Goal: Information Seeking & Learning: Learn about a topic

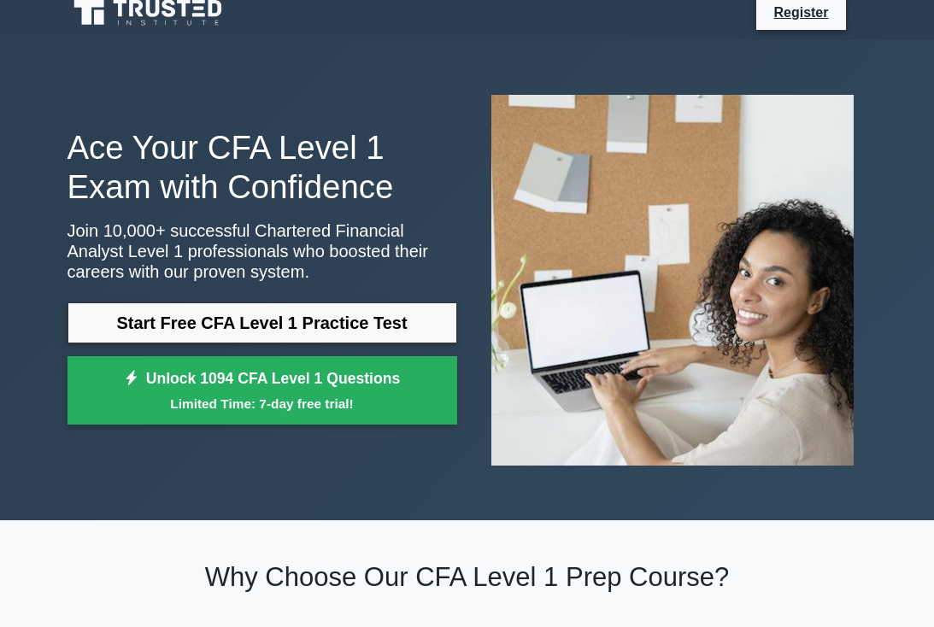
scroll to position [15, 0]
click at [93, 320] on link "Start Free CFA Level 1 Practice Test" at bounding box center [262, 322] width 390 height 41
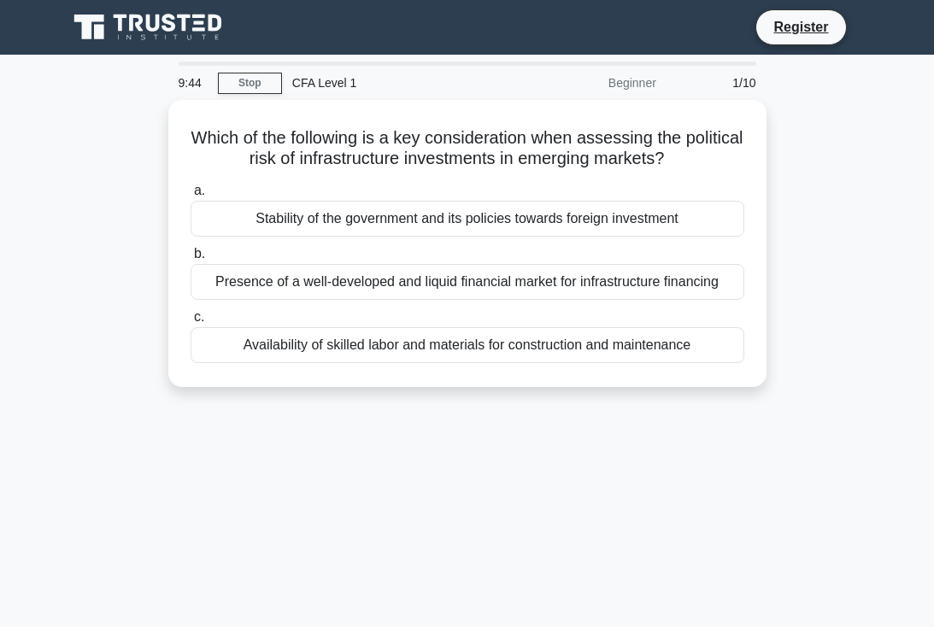
click at [248, 229] on div "Stability of the government and its policies towards foreign investment" at bounding box center [467, 219] width 554 height 36
click at [190, 196] on input "a. Stability of the government and its policies towards foreign investment" at bounding box center [190, 190] width 0 height 11
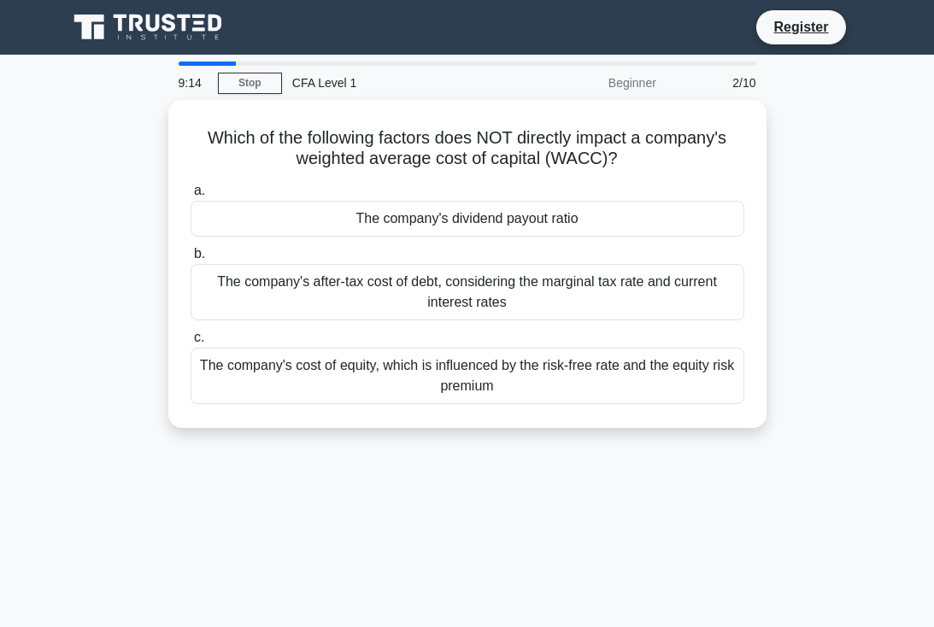
click at [239, 208] on div "The company's dividend payout ratio" at bounding box center [467, 219] width 554 height 36
click at [190, 196] on input "a. The company's dividend payout ratio" at bounding box center [190, 190] width 0 height 11
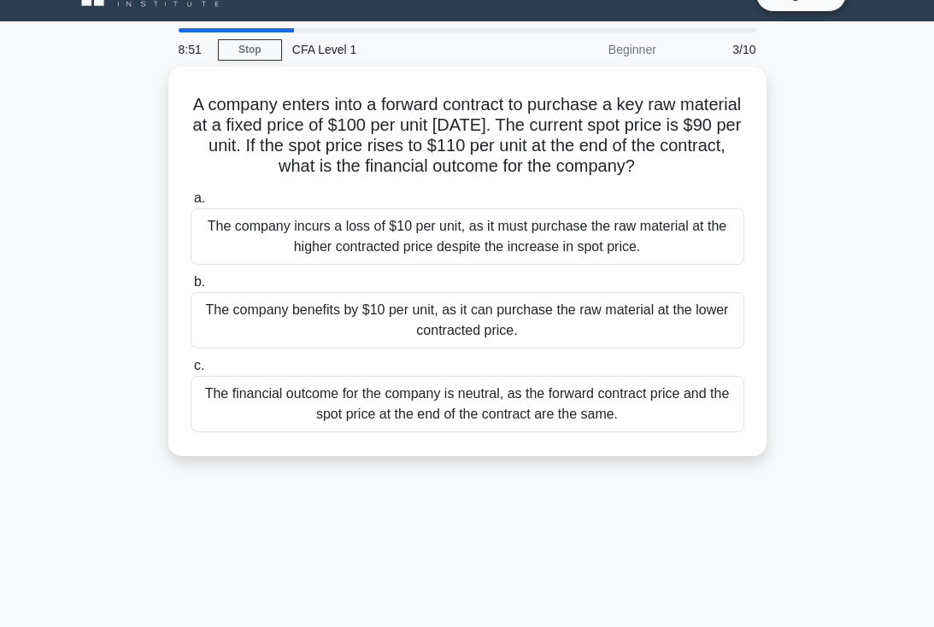
scroll to position [42, 0]
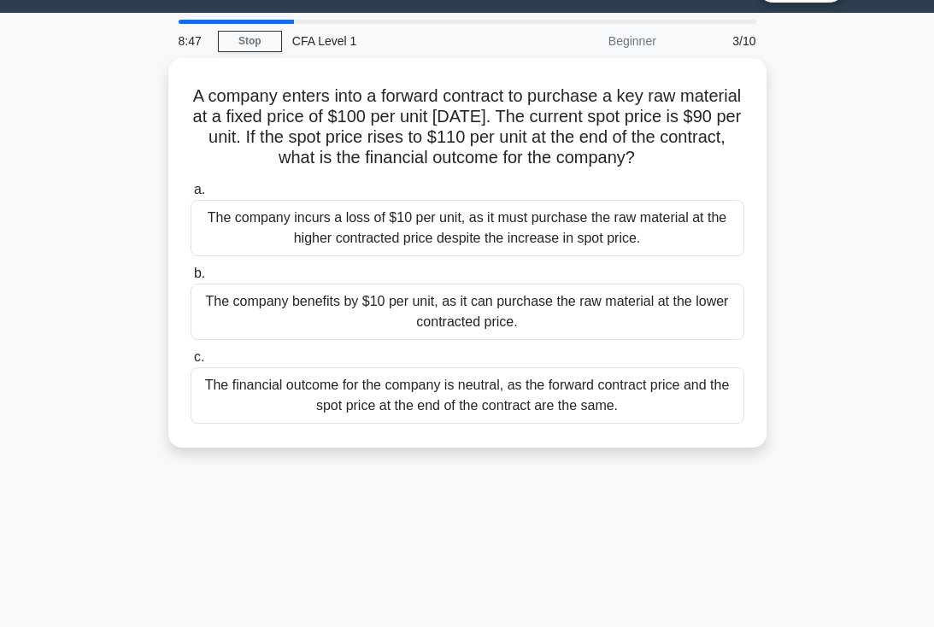
click at [214, 325] on div "The company benefits by $10 per unit, as it can purchase the raw material at th…" at bounding box center [467, 312] width 554 height 56
click at [190, 279] on input "b. The company benefits by $10 per unit, as it can purchase the raw material at…" at bounding box center [190, 273] width 0 height 11
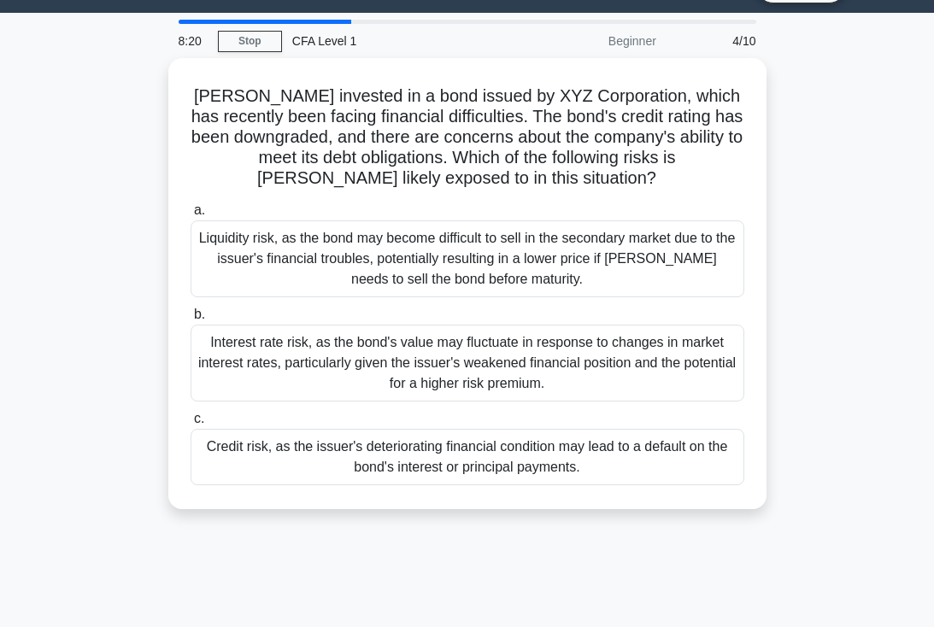
click at [338, 477] on div "Credit risk, as the issuer's deteriorating financial condition may lead to a de…" at bounding box center [467, 457] width 554 height 56
click at [190, 425] on input "c. Credit risk, as the issuer's deteriorating financial condition may lead to a…" at bounding box center [190, 418] width 0 height 11
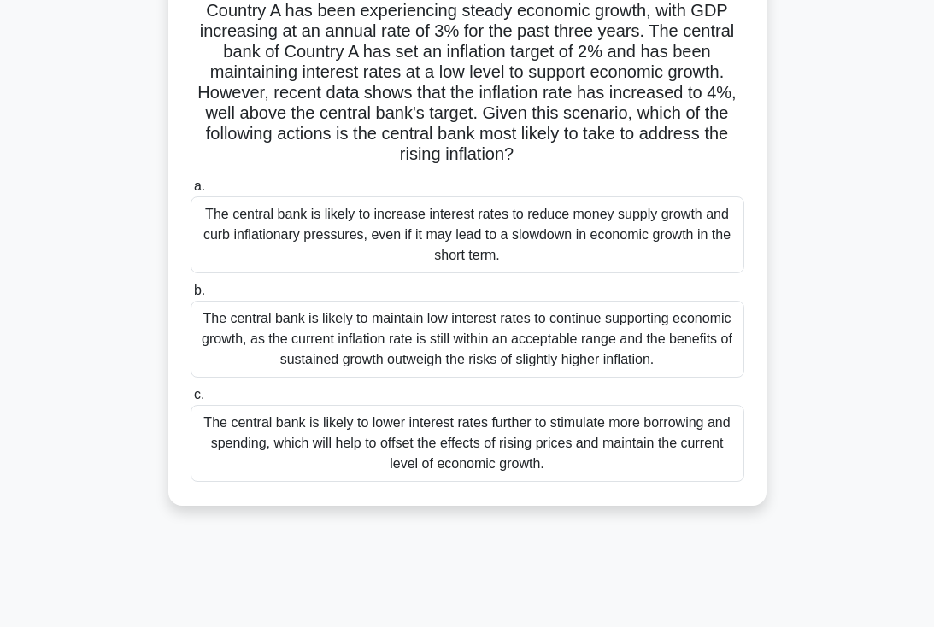
scroll to position [128, 0]
click at [325, 481] on div "The central bank is likely to lower interest rates further to stimulate more bo…" at bounding box center [467, 442] width 554 height 77
click at [190, 400] on input "c. The central bank is likely to lower interest rates further to stimulate more…" at bounding box center [190, 394] width 0 height 11
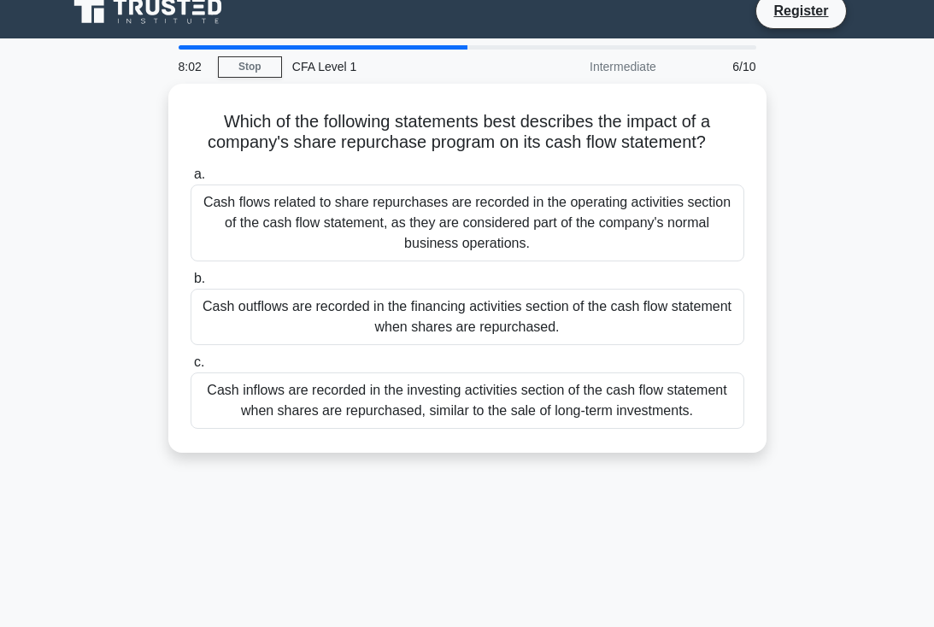
scroll to position [0, 0]
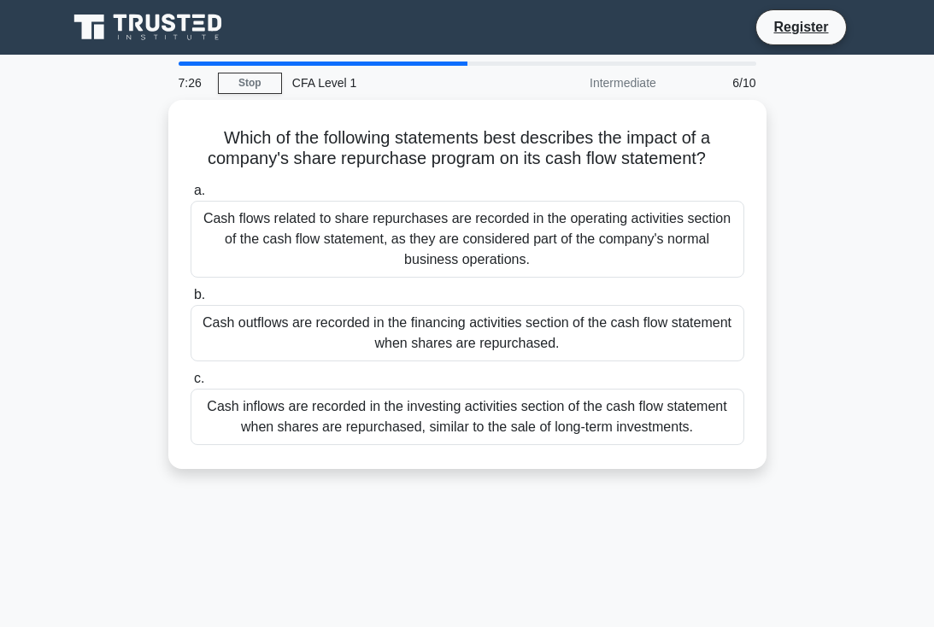
click at [311, 445] on div "Cash inflows are recorded in the investing activities section of the cash flow …" at bounding box center [467, 417] width 554 height 56
click at [190, 384] on input "c. Cash inflows are recorded in the investing activities section of the cash fl…" at bounding box center [190, 378] width 0 height 11
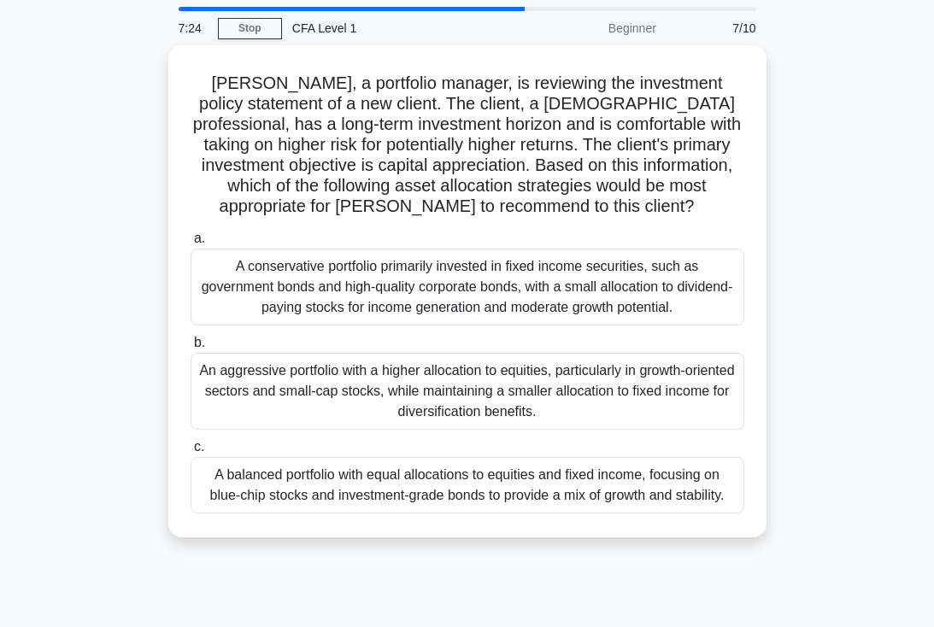
scroll to position [62, 0]
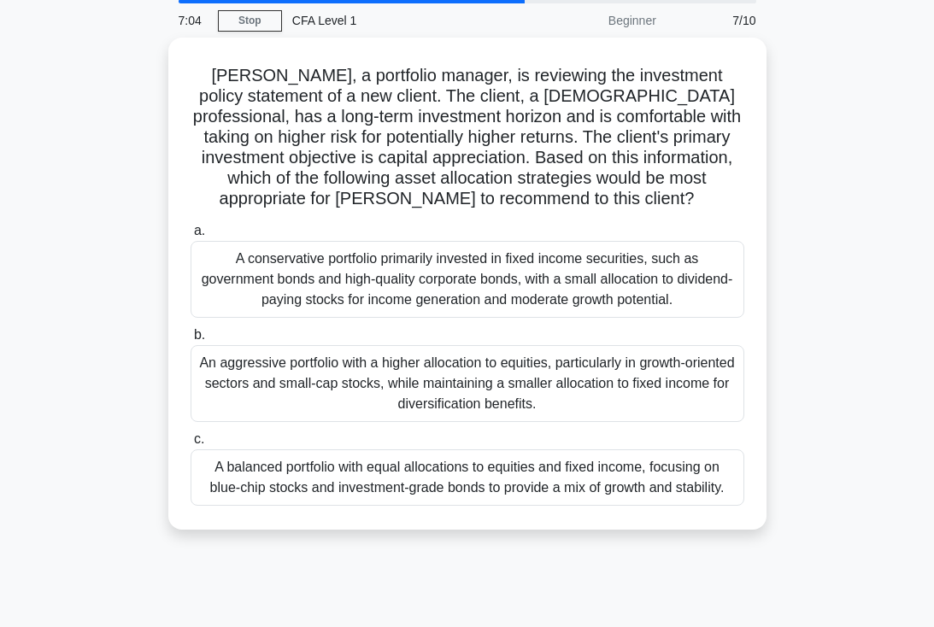
click at [375, 422] on div "An aggressive portfolio with a higher allocation to equities, particularly in g…" at bounding box center [467, 383] width 554 height 77
click at [190, 341] on input "b. An aggressive portfolio with a higher allocation to equities, particularly i…" at bounding box center [190, 335] width 0 height 11
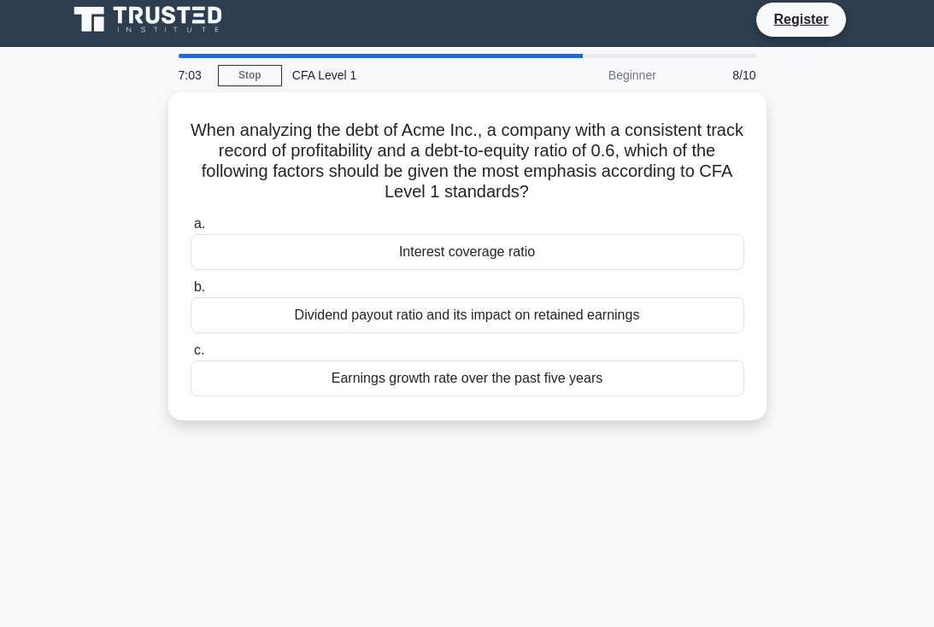
scroll to position [0, 0]
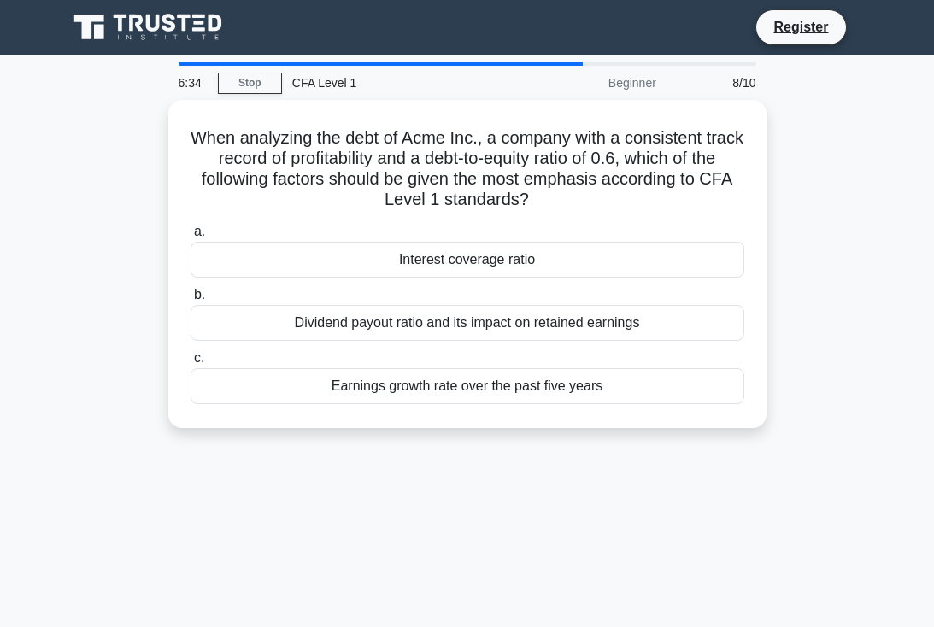
click at [214, 274] on div "Interest coverage ratio" at bounding box center [467, 260] width 554 height 36
click at [190, 237] on input "a. Interest coverage ratio" at bounding box center [190, 231] width 0 height 11
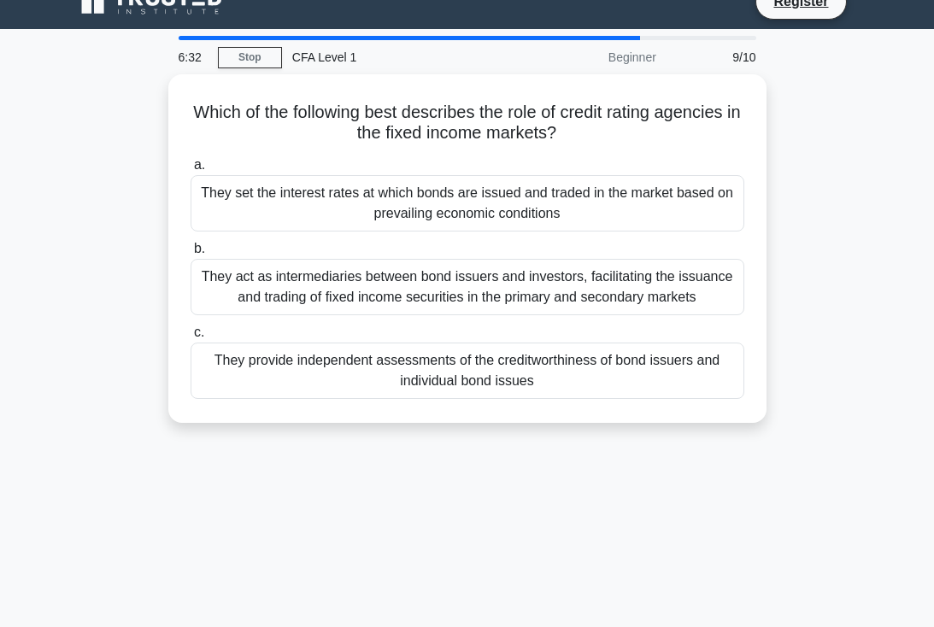
scroll to position [31, 0]
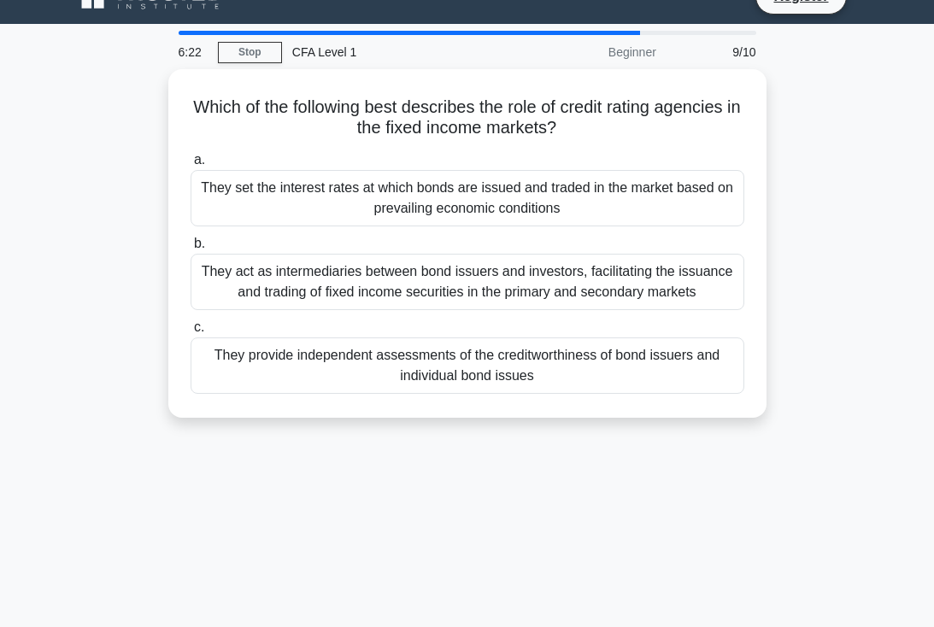
click at [371, 394] on div "They provide independent assessments of the creditworthiness of bond issuers an…" at bounding box center [467, 365] width 554 height 56
click at [190, 333] on input "c. They provide independent assessments of the creditworthiness of bond issuers…" at bounding box center [190, 327] width 0 height 11
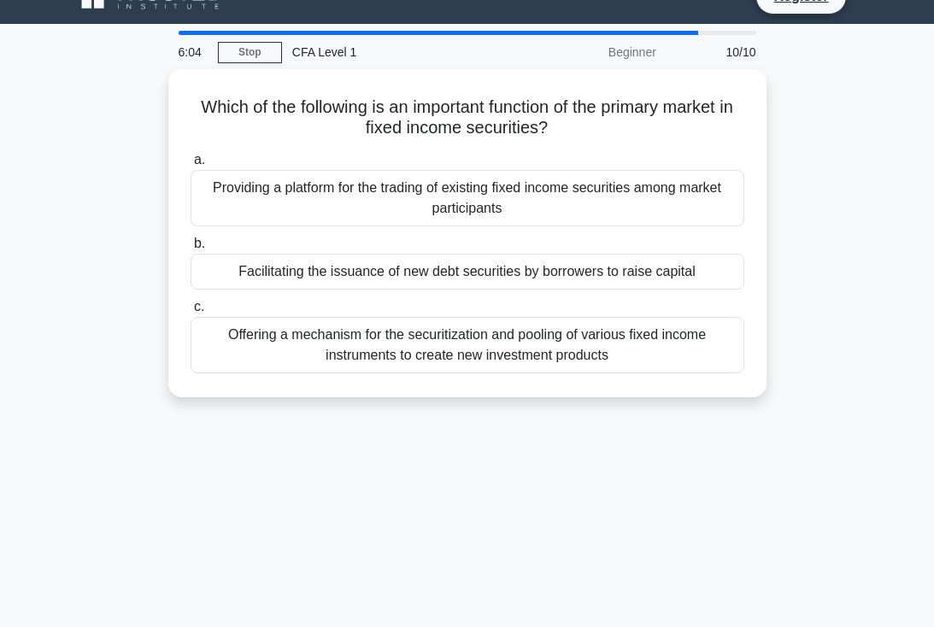
click at [237, 279] on div "Facilitating the issuance of new debt securities by borrowers to raise capital" at bounding box center [467, 272] width 554 height 36
click at [190, 249] on input "b. Facilitating the issuance of new debt securities by borrowers to raise capit…" at bounding box center [190, 243] width 0 height 11
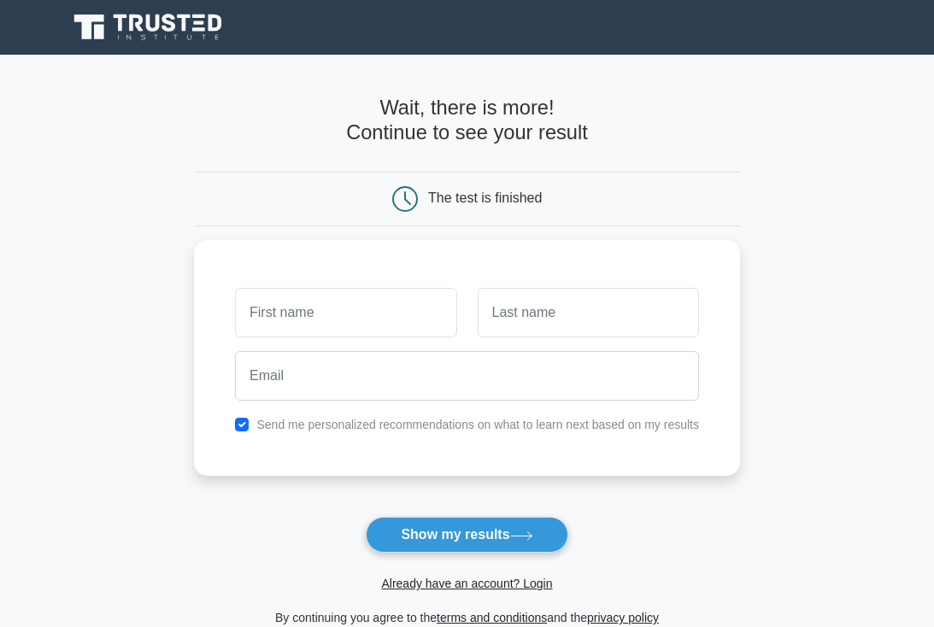
click at [292, 319] on input "text" at bounding box center [345, 313] width 221 height 50
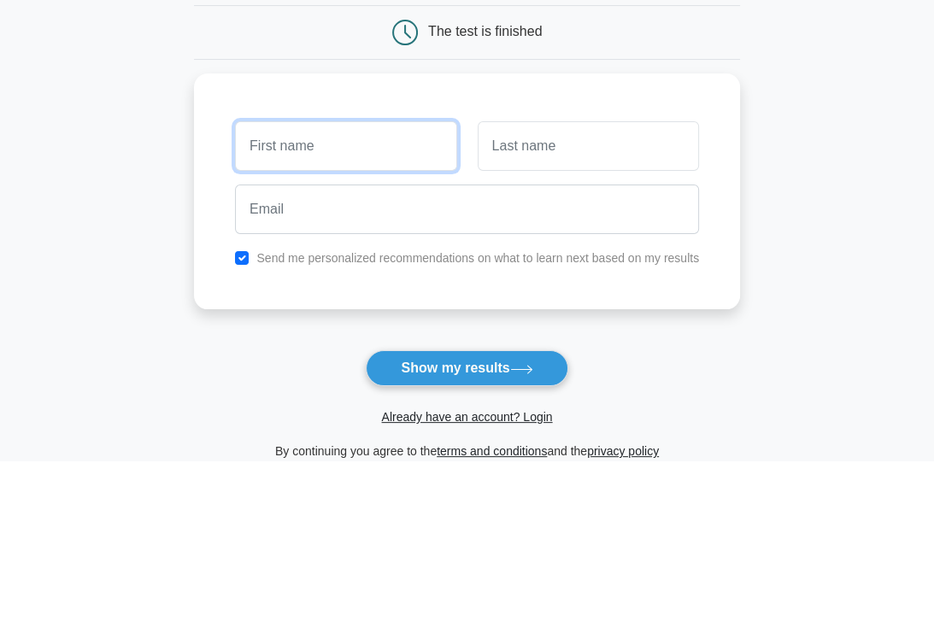
type input "Shuya"
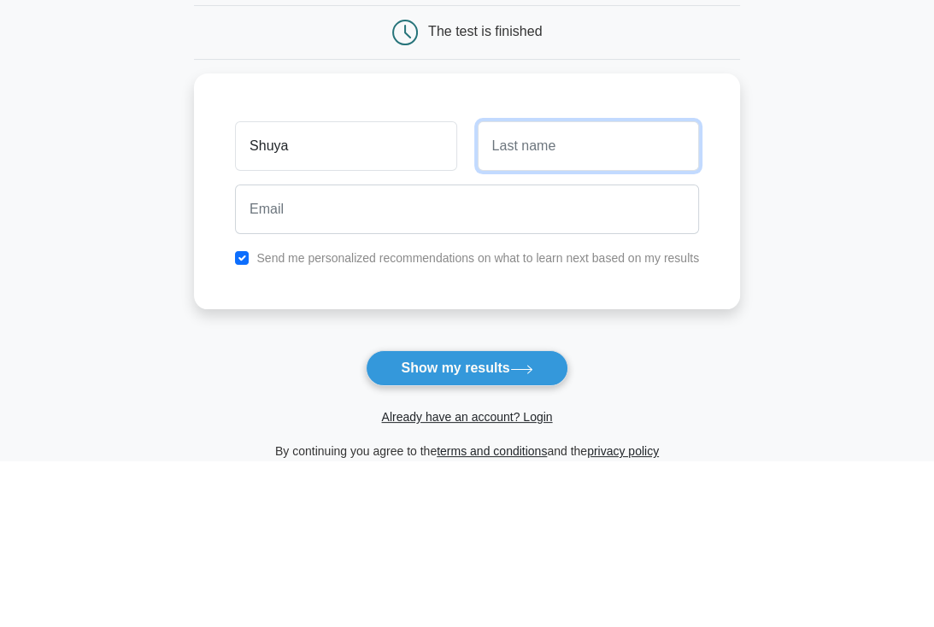
type input "Pan"
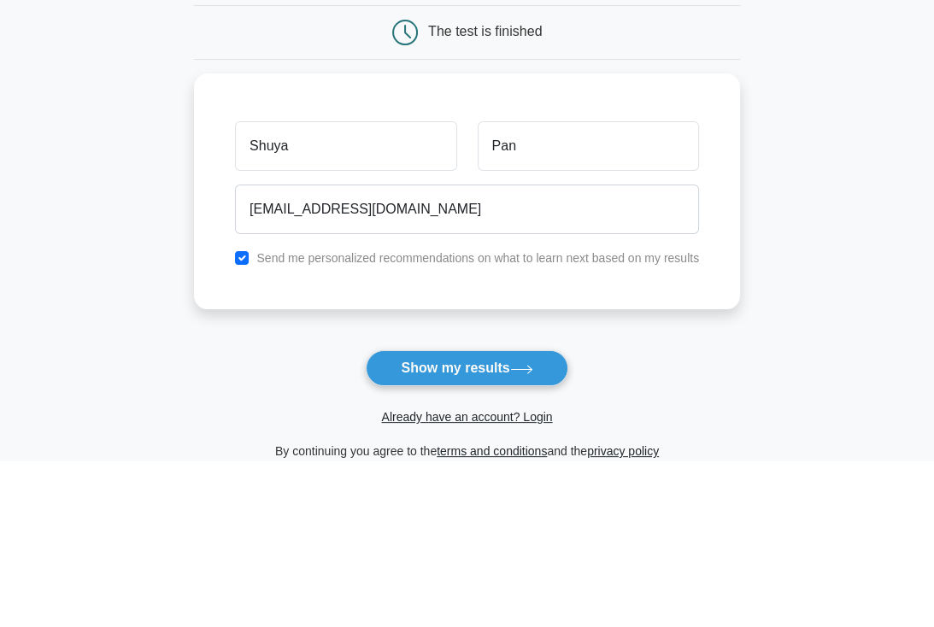
scroll to position [167, 0]
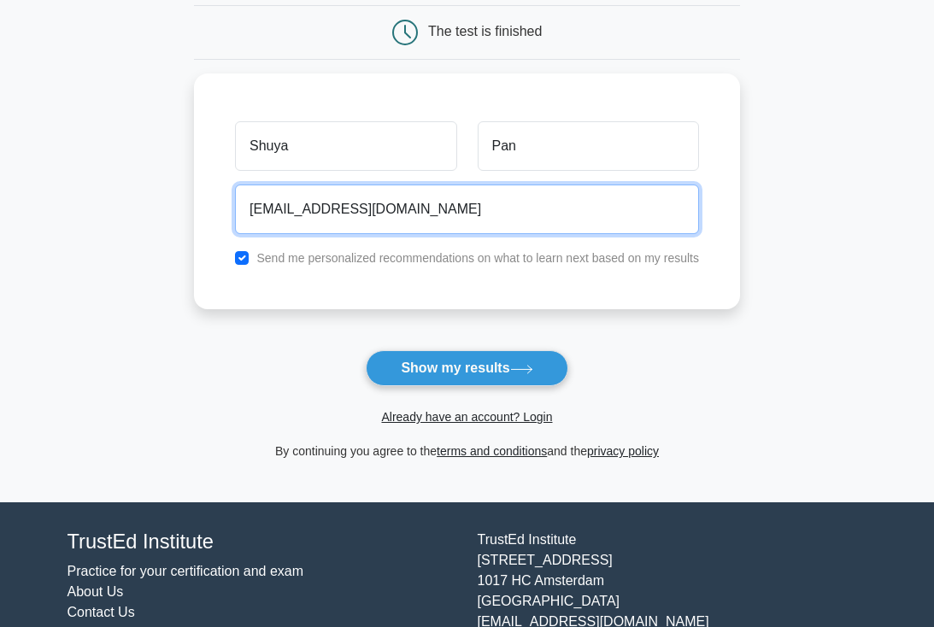
type input "chloepan17@gmail.com"
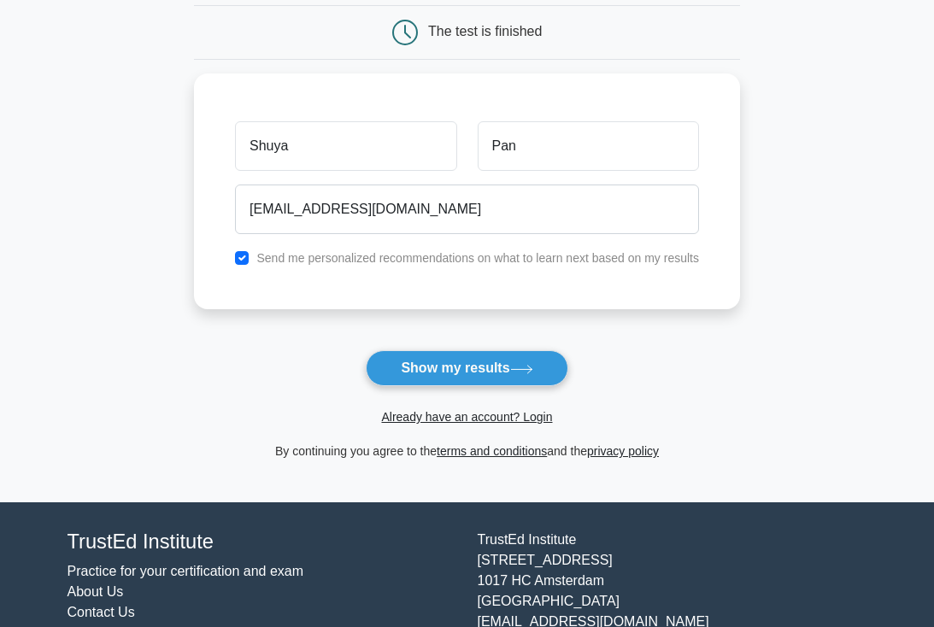
click at [501, 375] on button "Show my results" at bounding box center [467, 368] width 202 height 36
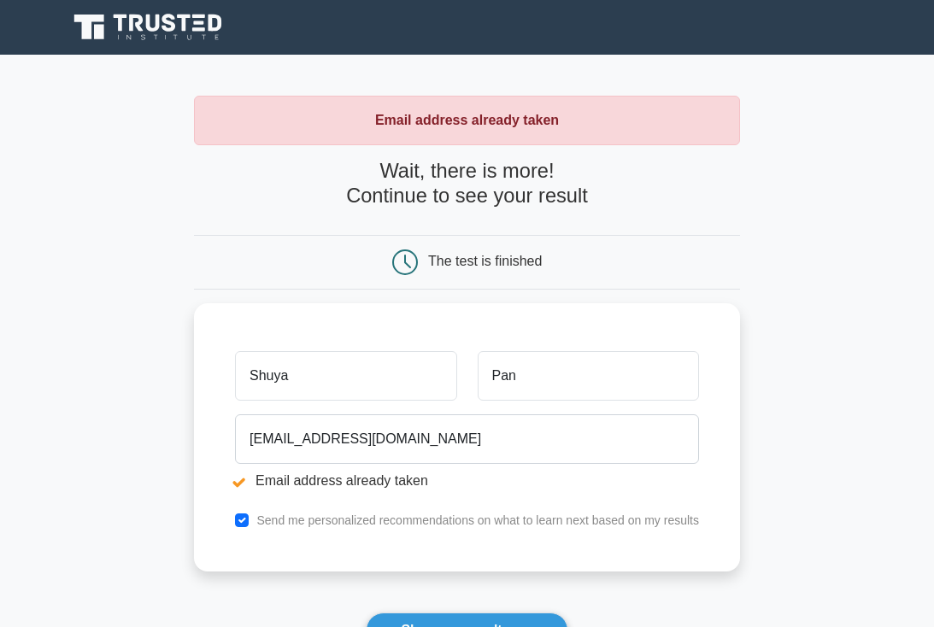
scroll to position [1, 0]
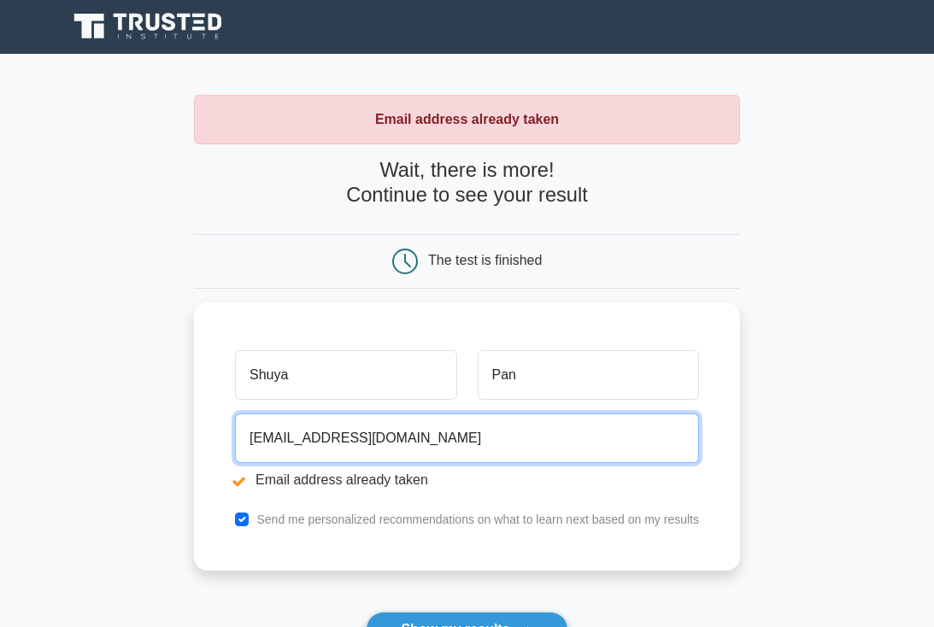
click at [485, 436] on input "chloepan17@gmail.com" at bounding box center [467, 438] width 464 height 50
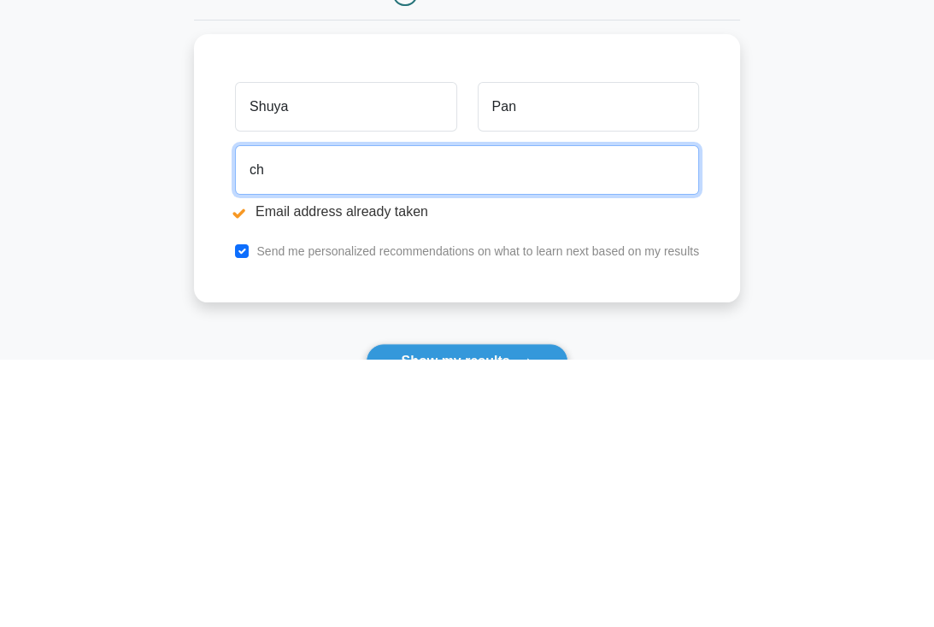
type input "c"
type input "舒"
type input "s"
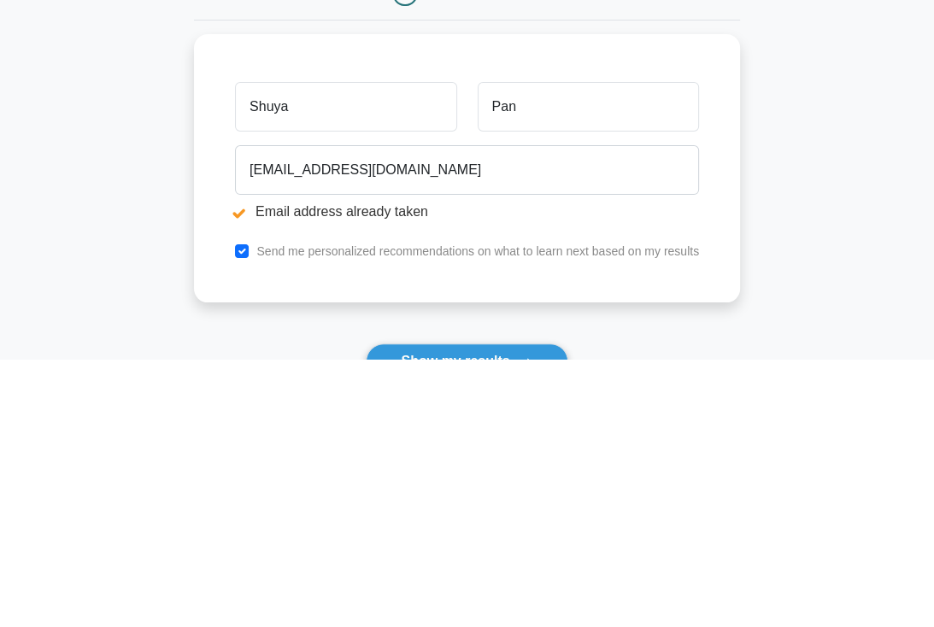
scroll to position [269, 0]
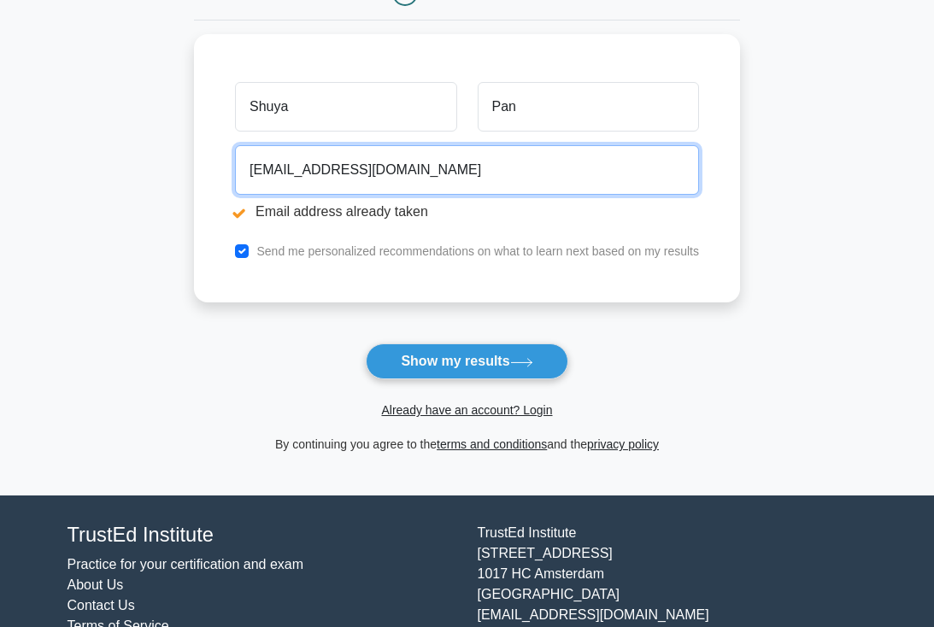
type input "shuyapan01@gmail.com"
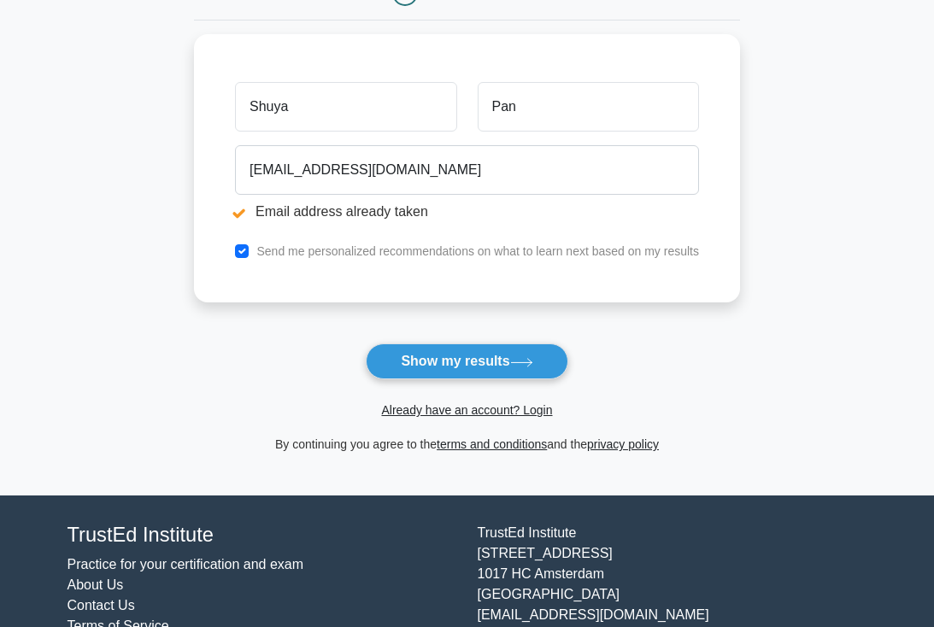
click at [518, 362] on icon at bounding box center [521, 362] width 21 height 8
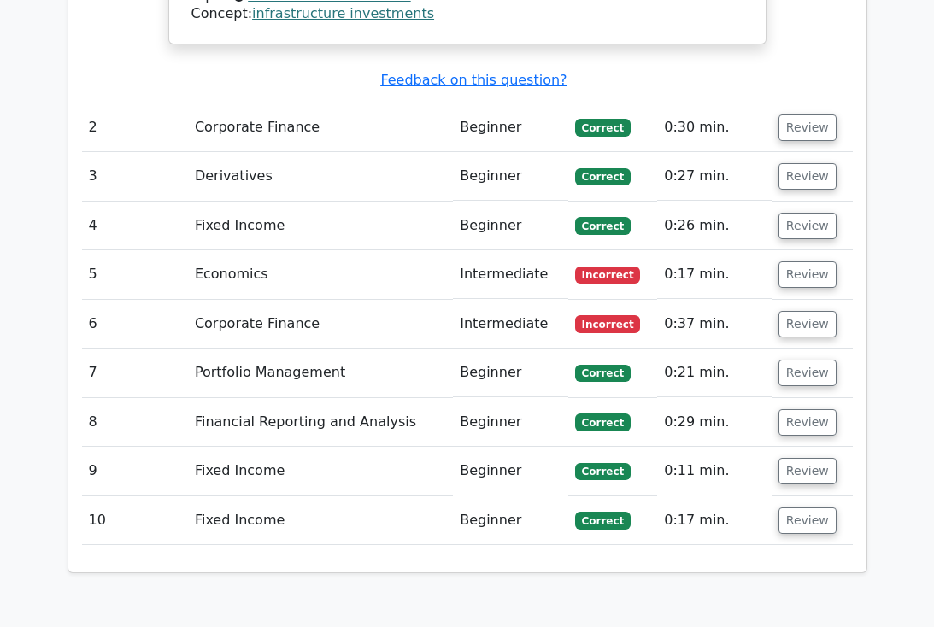
scroll to position [2166, 0]
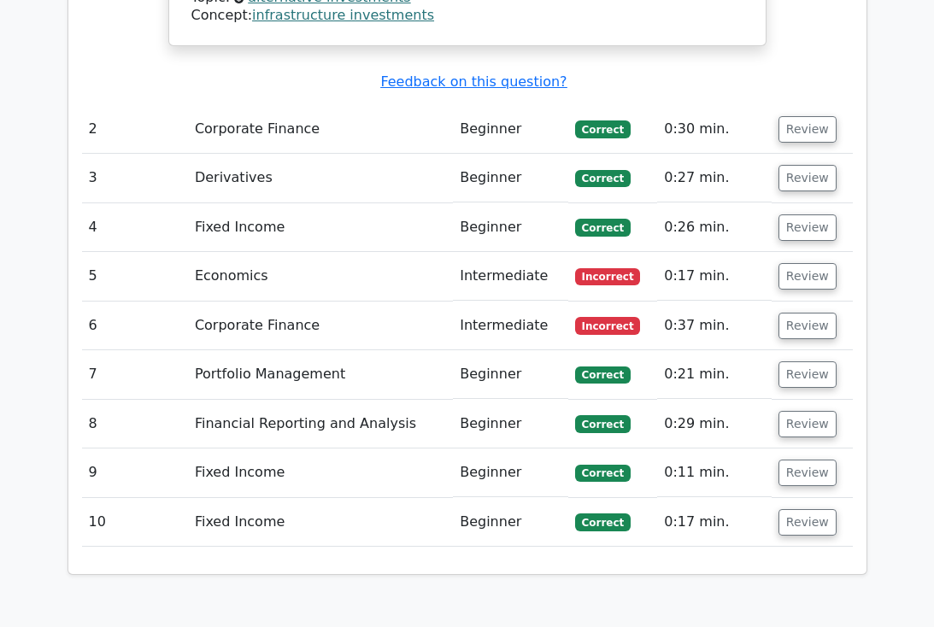
click at [802, 263] on button "Review" at bounding box center [807, 276] width 58 height 26
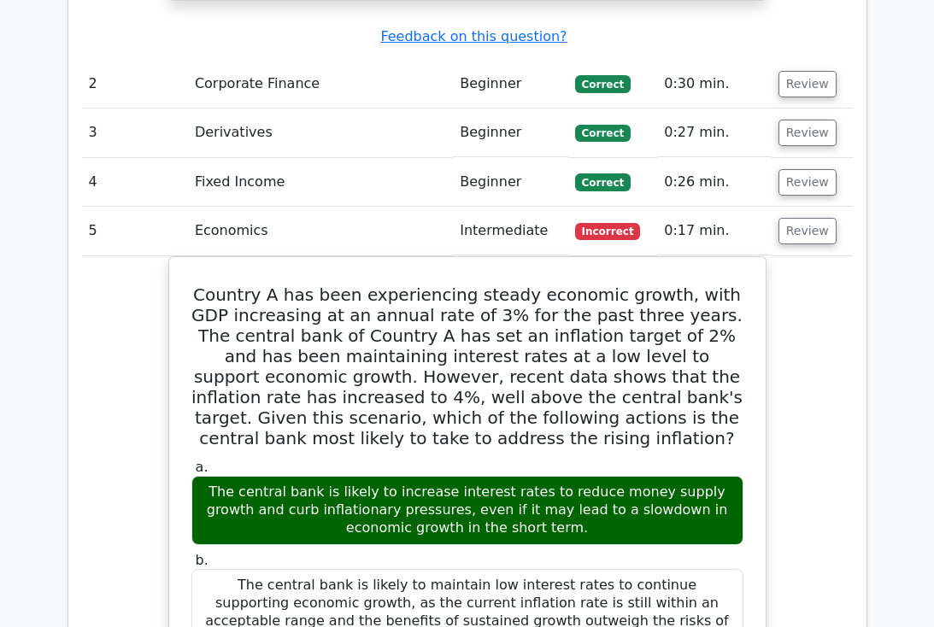
scroll to position [2225, 0]
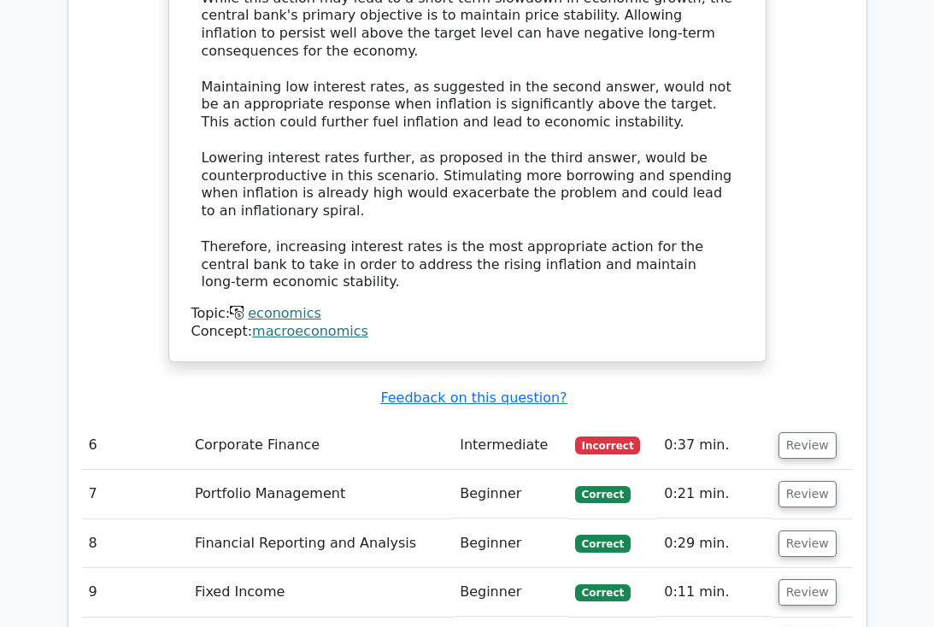
click at [785, 432] on button "Review" at bounding box center [807, 445] width 58 height 26
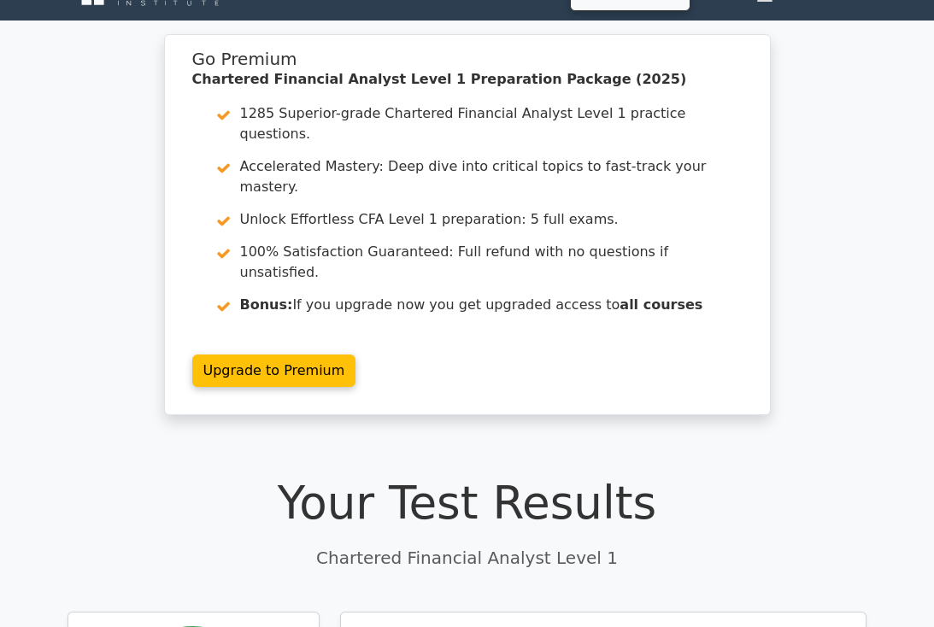
scroll to position [0, 0]
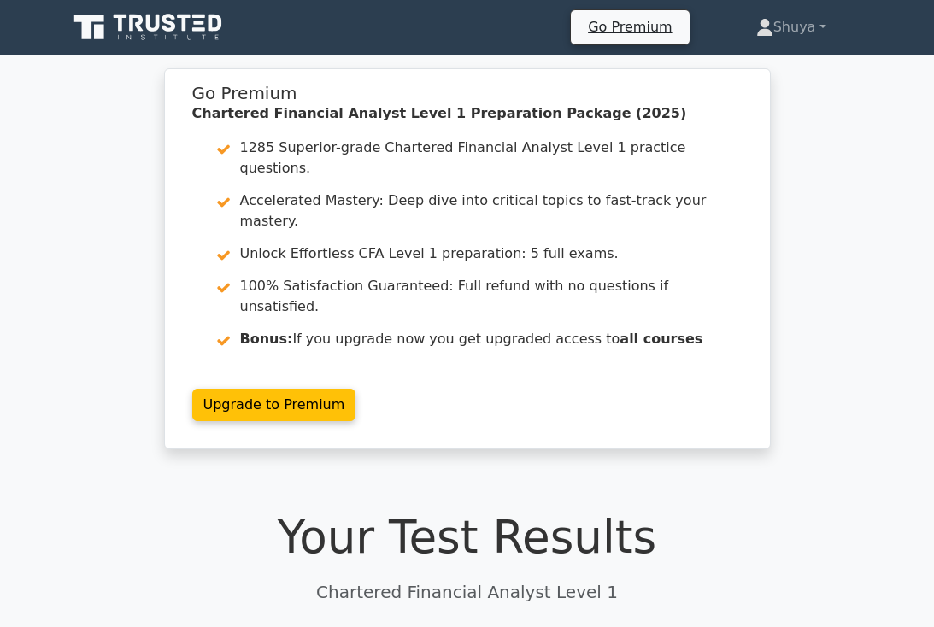
click at [308, 389] on link "Upgrade to Premium" at bounding box center [274, 405] width 164 height 32
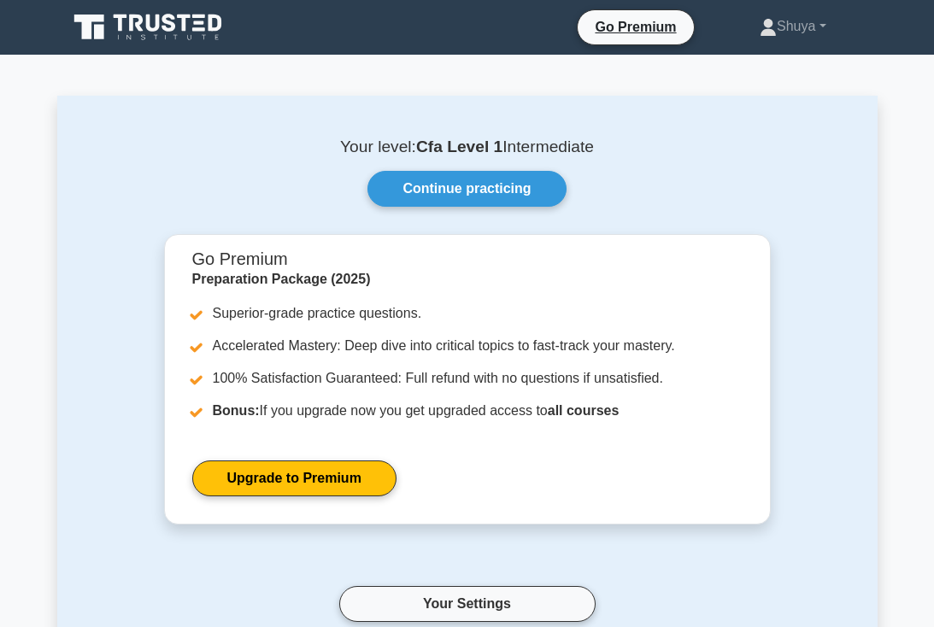
click at [528, 185] on link "Continue practicing" at bounding box center [466, 189] width 198 height 36
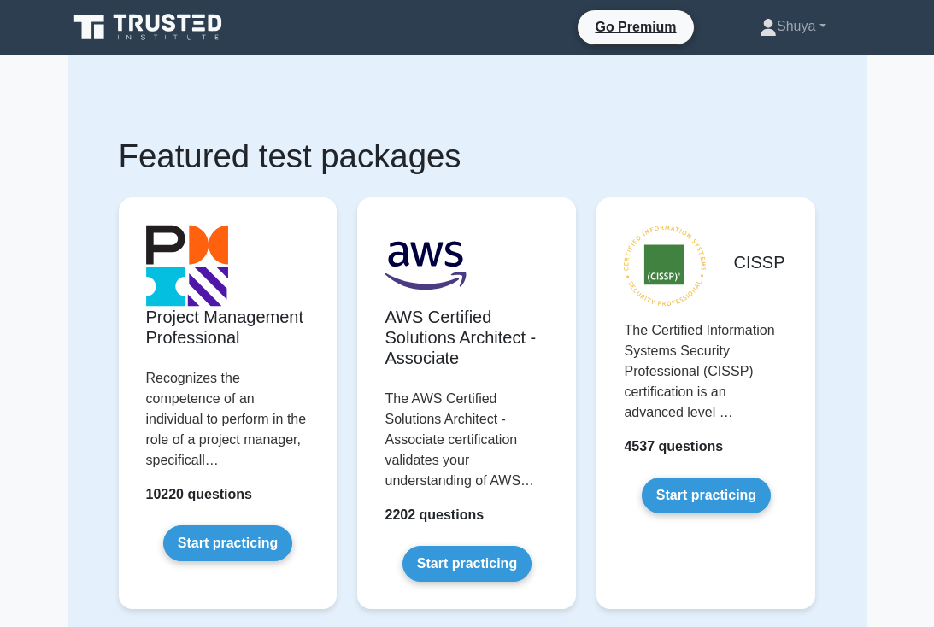
click at [192, 28] on icon at bounding box center [149, 27] width 164 height 32
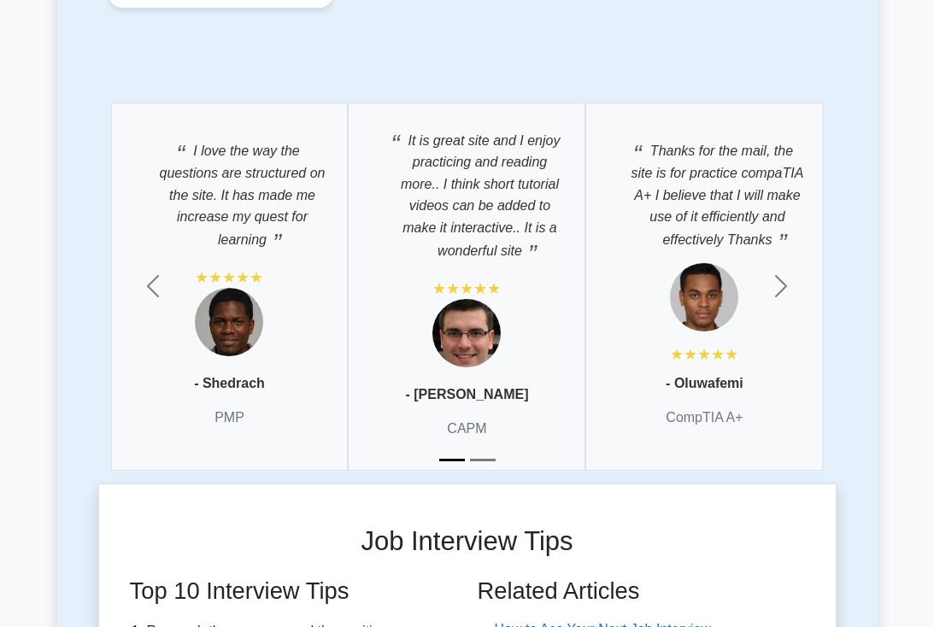
scroll to position [5122, 0]
